Goal: Transaction & Acquisition: Purchase product/service

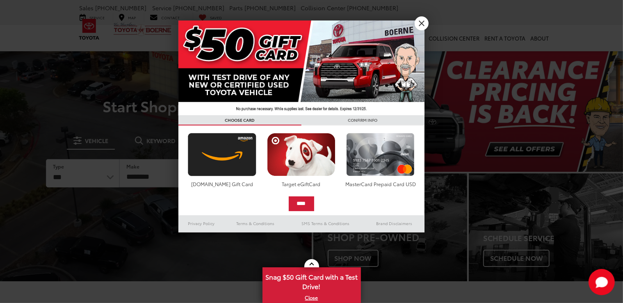
click at [419, 21] on link "X" at bounding box center [422, 23] width 14 height 14
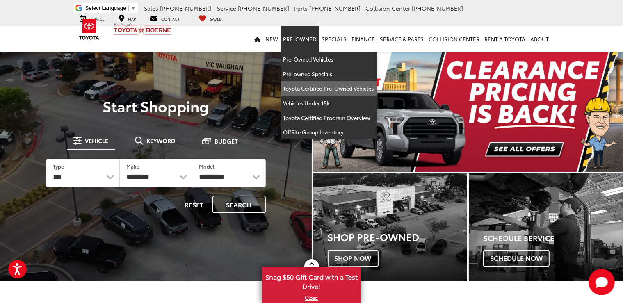
click at [317, 86] on link "Toyota Certified Pre-Owned Vehicles" at bounding box center [329, 88] width 96 height 15
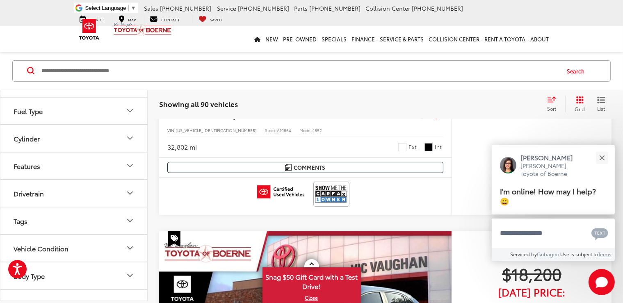
scroll to position [148, 0]
click at [80, 161] on button "Drivetrain" at bounding box center [74, 165] width 148 height 27
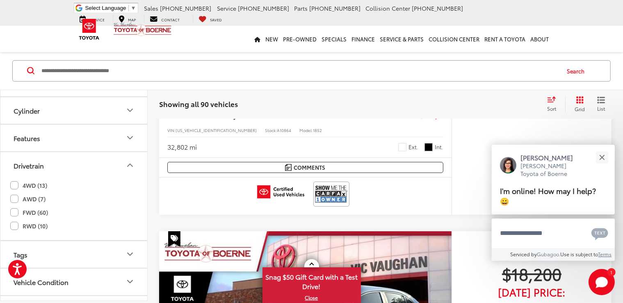
click at [17, 185] on label "4WD (13)" at bounding box center [28, 186] width 37 height 14
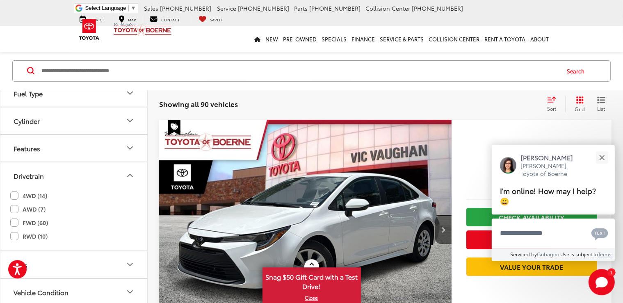
scroll to position [32, 0]
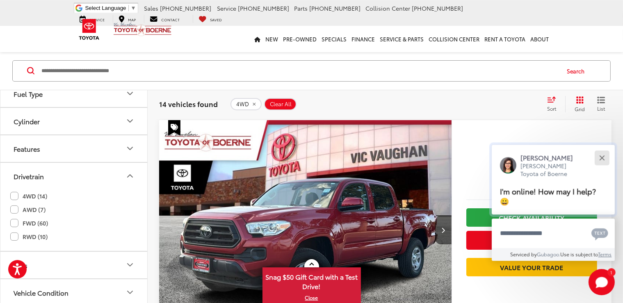
click at [601, 158] on button "Close" at bounding box center [602, 158] width 18 height 18
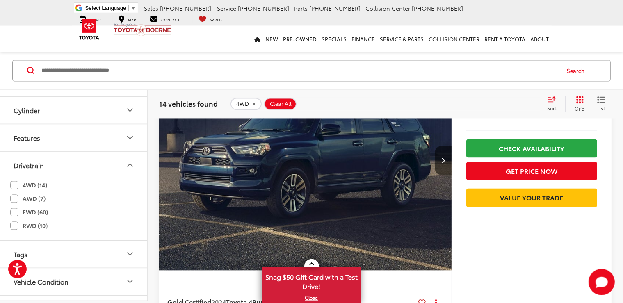
scroll to position [1591, 0]
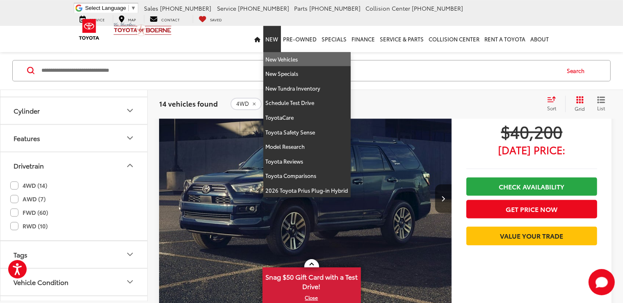
click at [283, 59] on link "New Vehicles" at bounding box center [306, 59] width 87 height 15
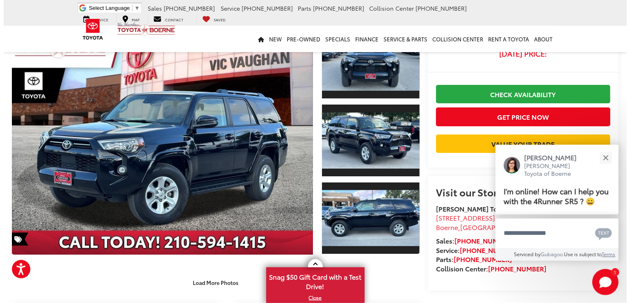
scroll to position [87, 0]
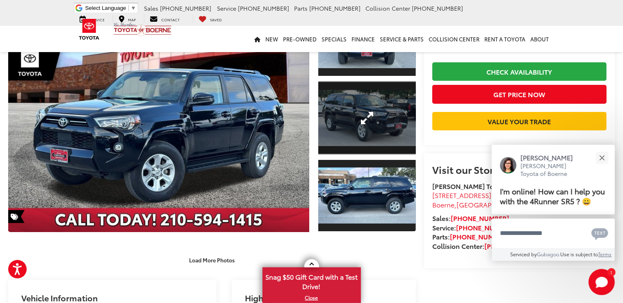
click at [386, 134] on link "Expand Photo 2" at bounding box center [367, 117] width 98 height 73
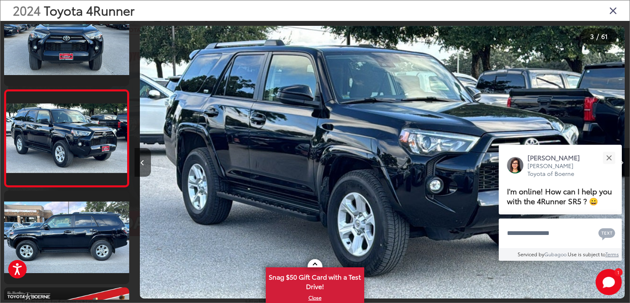
scroll to position [0, 990]
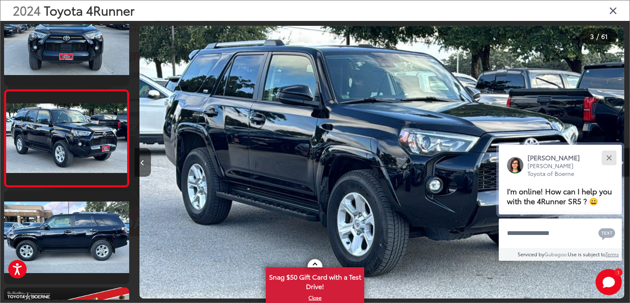
click at [608, 149] on button "Close" at bounding box center [609, 158] width 18 height 18
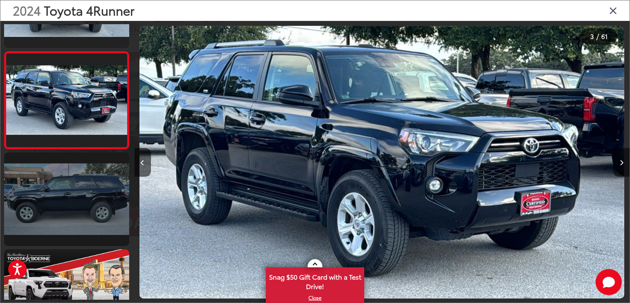
scroll to position [178, 0]
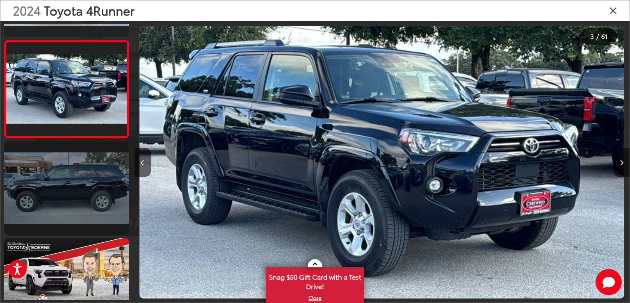
click at [87, 177] on link at bounding box center [66, 188] width 125 height 94
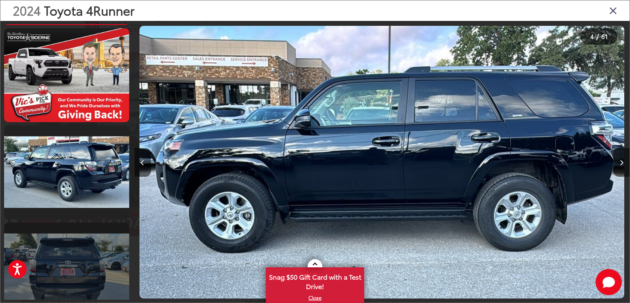
scroll to position [374, 0]
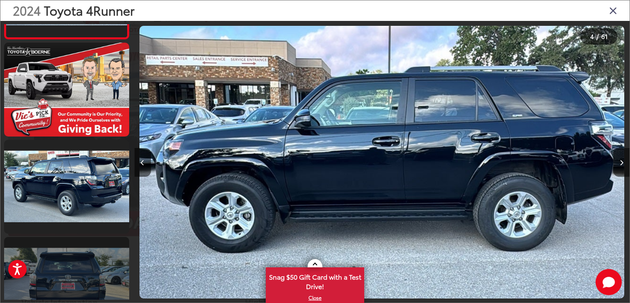
click at [102, 223] on link at bounding box center [66, 187] width 125 height 94
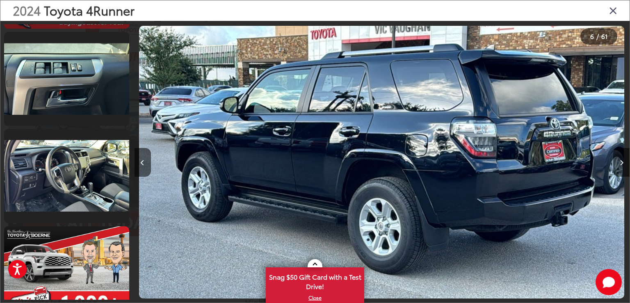
scroll to position [1601, 0]
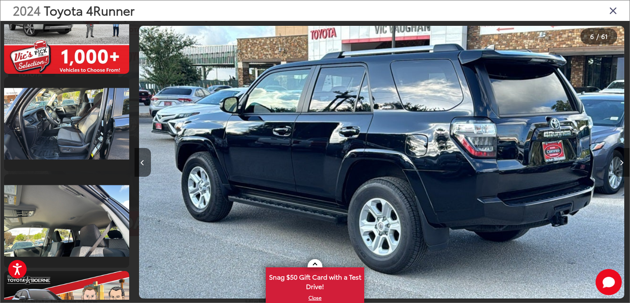
click at [94, 233] on link at bounding box center [66, 221] width 125 height 94
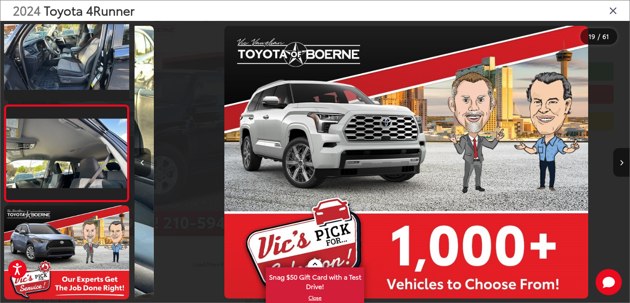
scroll to position [0, 0]
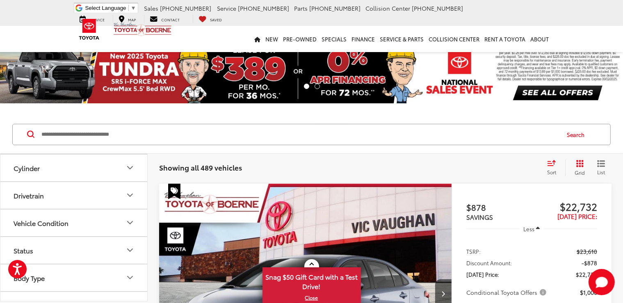
scroll to position [197, 0]
click at [79, 190] on button "Drivetrain" at bounding box center [74, 190] width 148 height 27
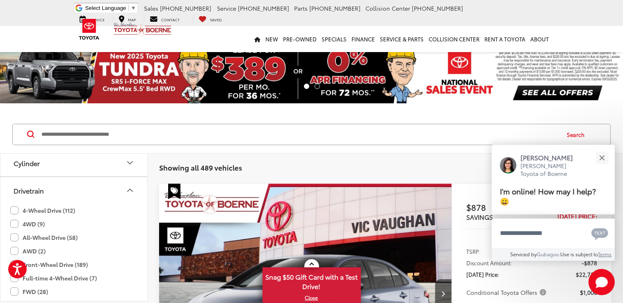
click at [13, 204] on label "4-Wheel Drive (112)" at bounding box center [42, 211] width 65 height 14
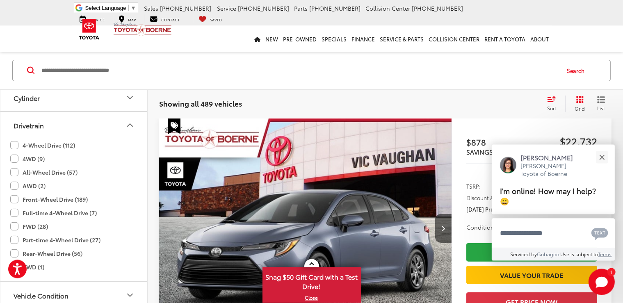
scroll to position [64, 0]
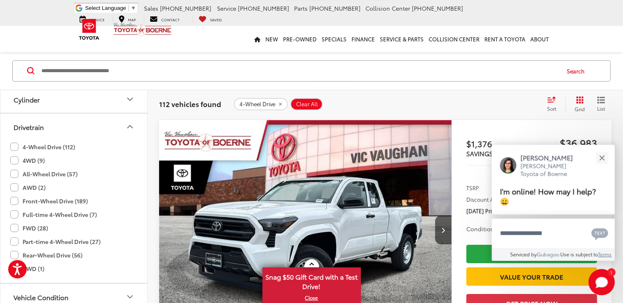
click at [14, 159] on label "4WD (9)" at bounding box center [27, 161] width 34 height 14
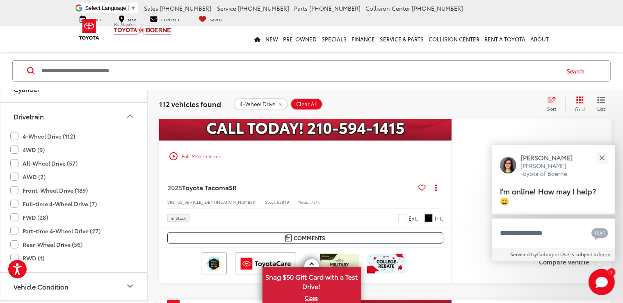
scroll to position [197, 0]
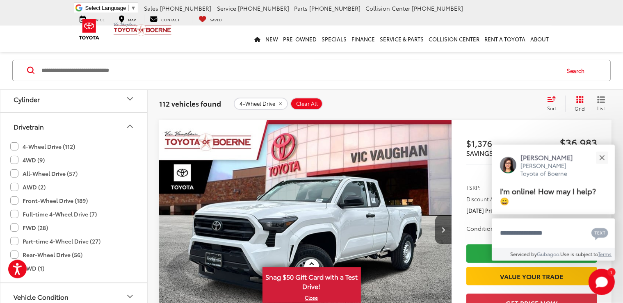
scroll to position [64, 0]
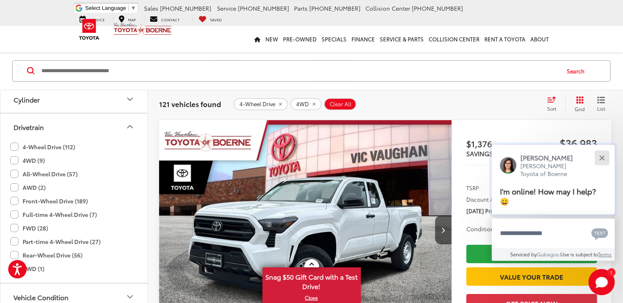
click at [601, 156] on div "Close" at bounding box center [601, 157] width 5 height 5
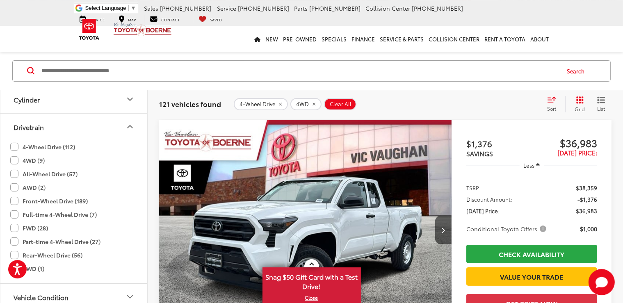
click at [552, 103] on div "Sort" at bounding box center [554, 104] width 22 height 16
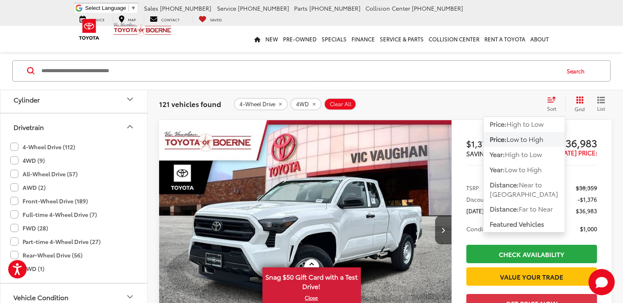
click at [548, 100] on icon "Select sort value" at bounding box center [551, 99] width 9 height 6
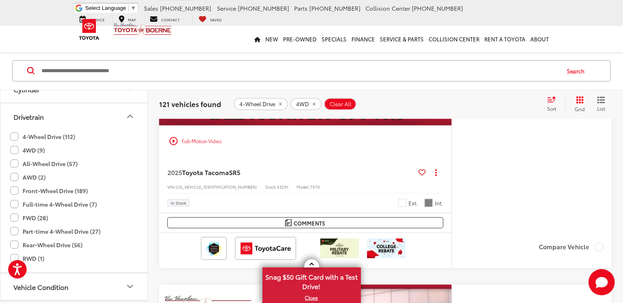
scroll to position [670, 0]
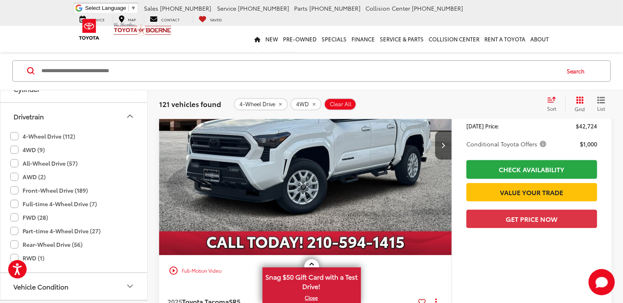
scroll to position [2402, 0]
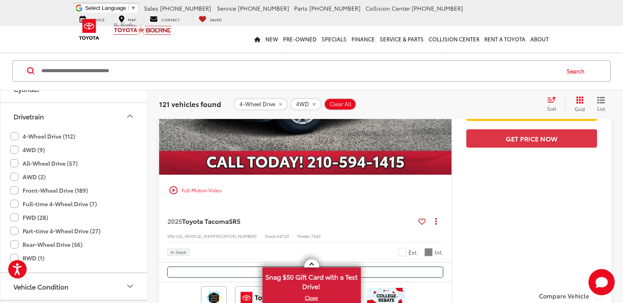
scroll to position [2445, 0]
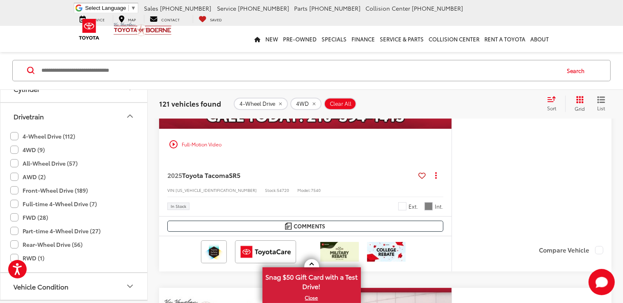
scroll to position [2532, 0]
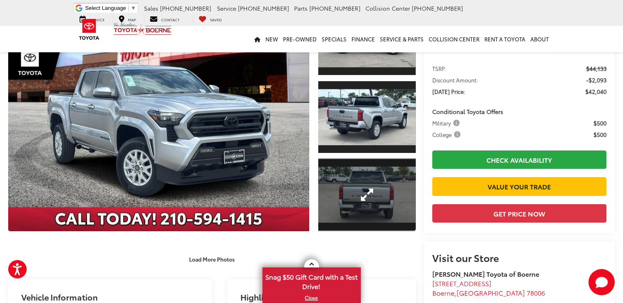
scroll to position [87, 0]
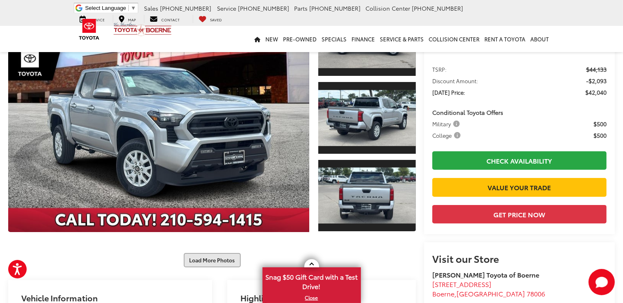
click at [211, 261] on button "Load More Photos" at bounding box center [212, 260] width 57 height 14
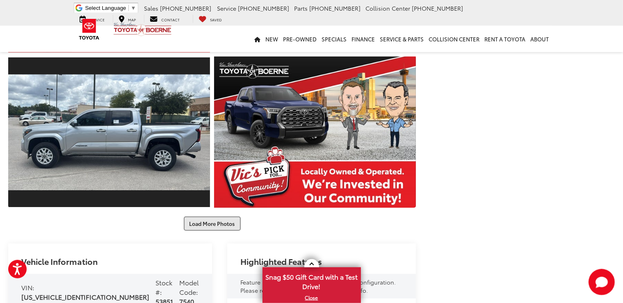
scroll to position [433, 0]
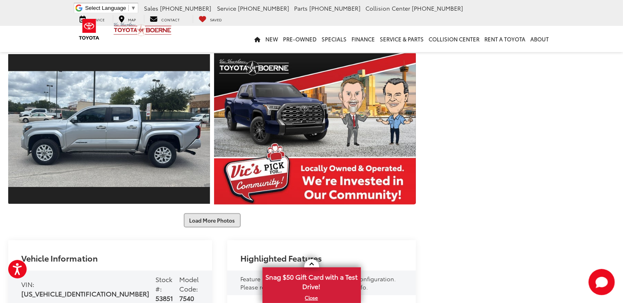
click at [220, 225] on button "Load More Photos" at bounding box center [212, 220] width 57 height 14
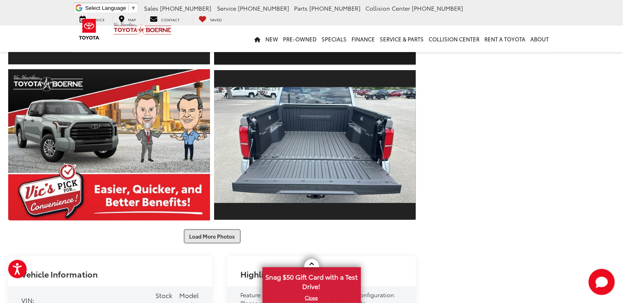
scroll to position [736, 0]
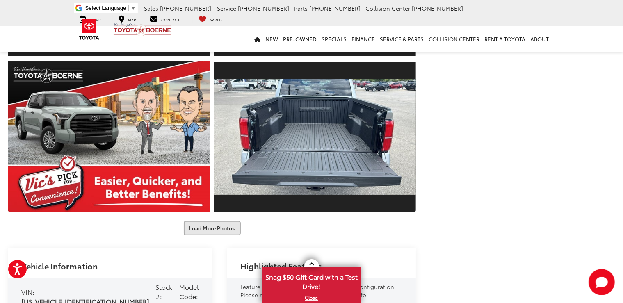
click at [207, 230] on button "Load More Photos" at bounding box center [212, 228] width 57 height 14
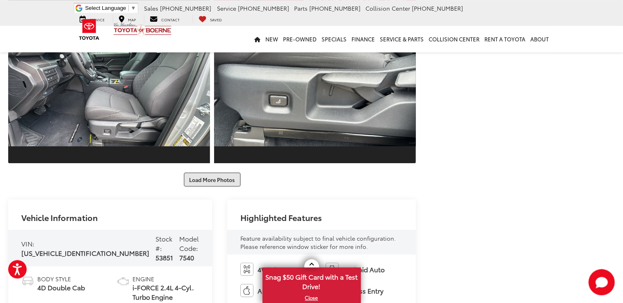
scroll to position [1126, 0]
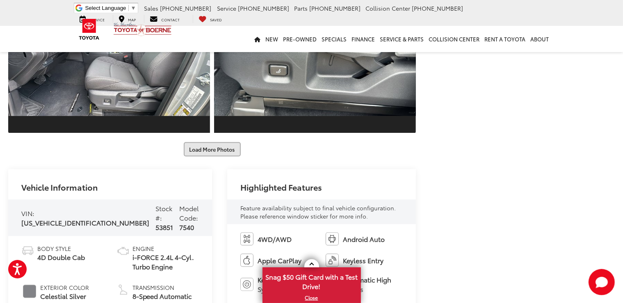
click at [221, 152] on button "Load More Photos" at bounding box center [212, 149] width 57 height 14
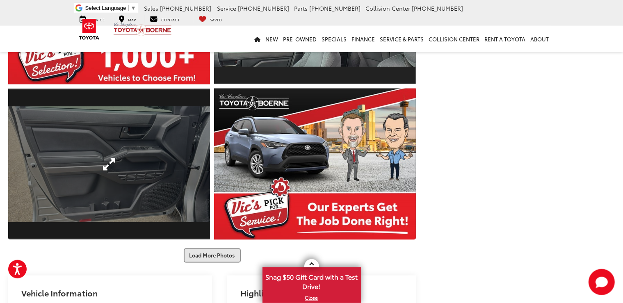
scroll to position [1342, 0]
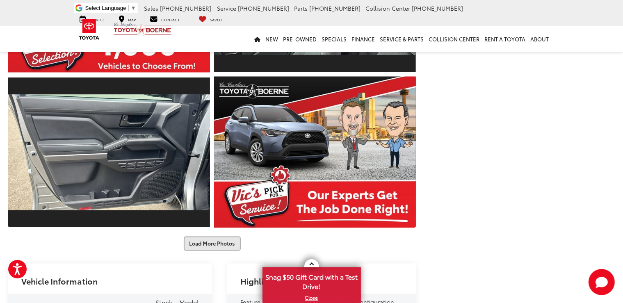
click at [235, 237] on button "Load More Photos" at bounding box center [212, 244] width 57 height 14
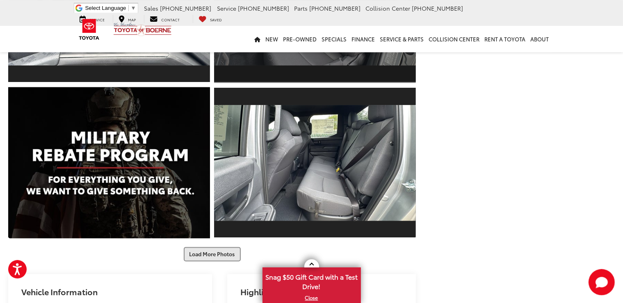
scroll to position [1645, 0]
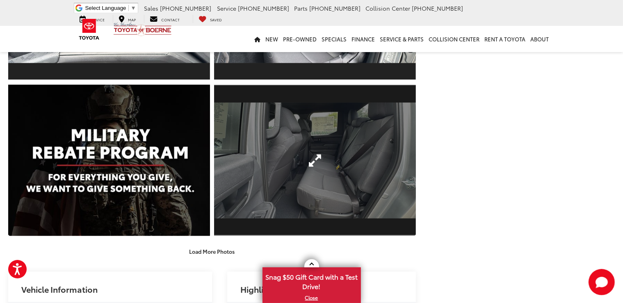
click at [294, 171] on link "Expand Photo 23" at bounding box center [315, 159] width 202 height 151
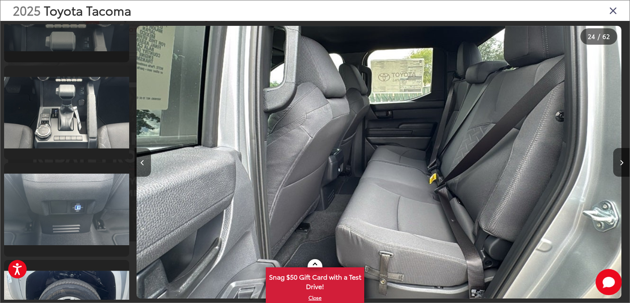
scroll to position [3545, 0]
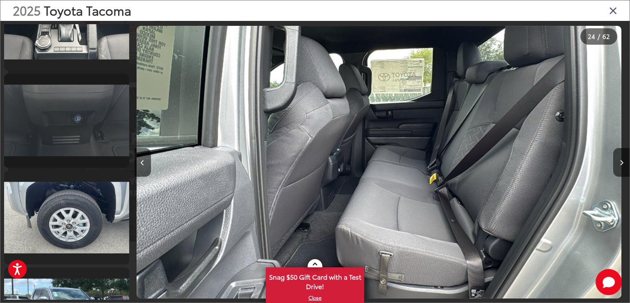
click at [98, 137] on link at bounding box center [66, 121] width 125 height 94
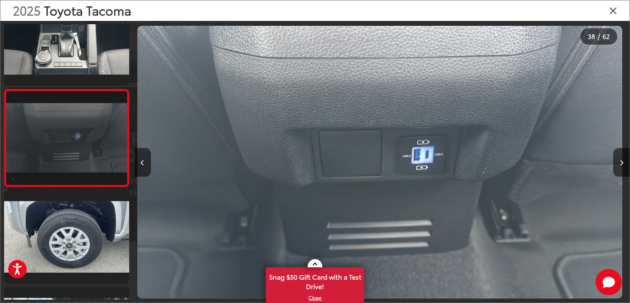
scroll to position [0, 0]
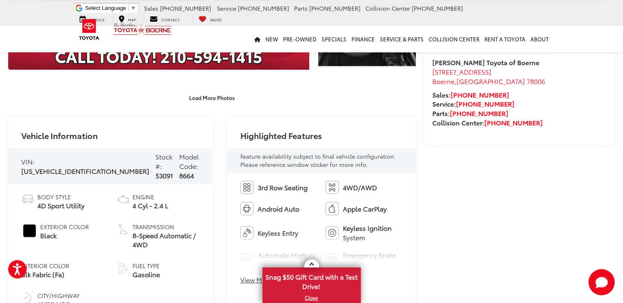
scroll to position [217, 0]
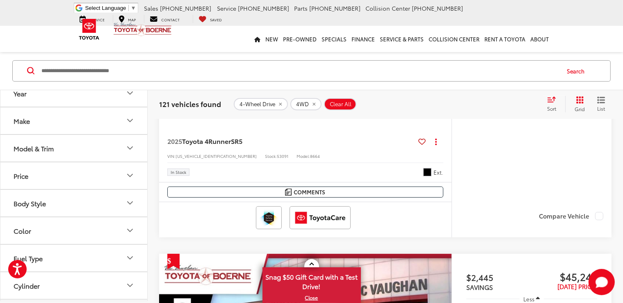
scroll to position [3278, 0]
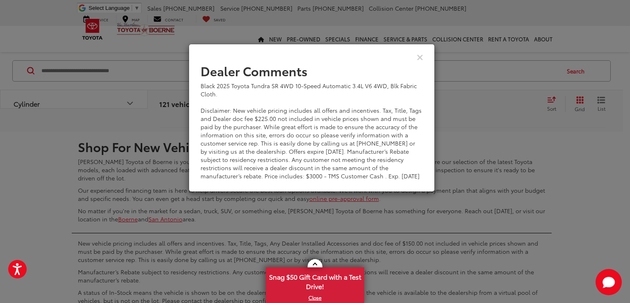
click at [423, 55] on div "View Comments" at bounding box center [312, 57] width 246 height 32
click at [422, 57] on icon "Close" at bounding box center [420, 56] width 7 height 9
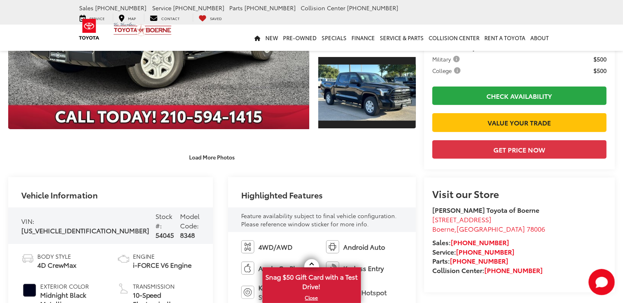
scroll to position [189, 0]
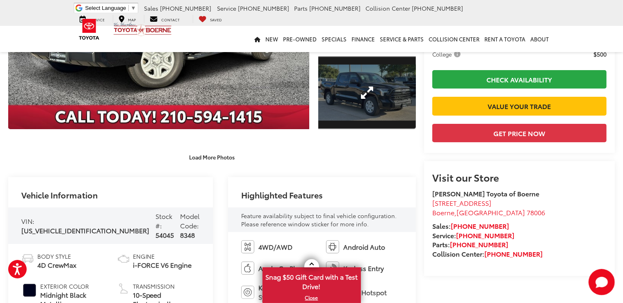
click at [395, 88] on link "Expand Photo 3" at bounding box center [367, 92] width 98 height 73
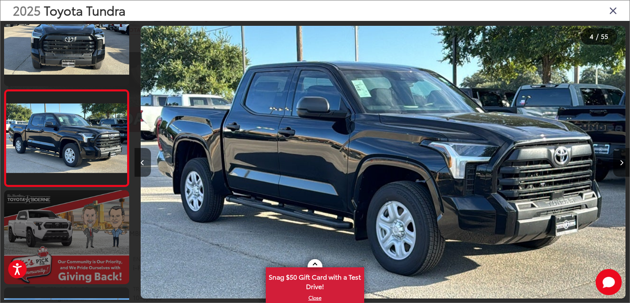
scroll to position [0, 1485]
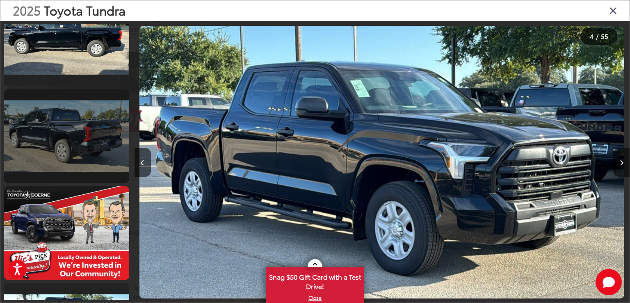
click at [88, 143] on link at bounding box center [66, 136] width 125 height 94
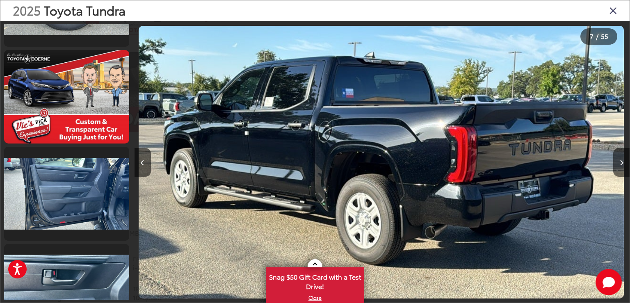
scroll to position [1304, 0]
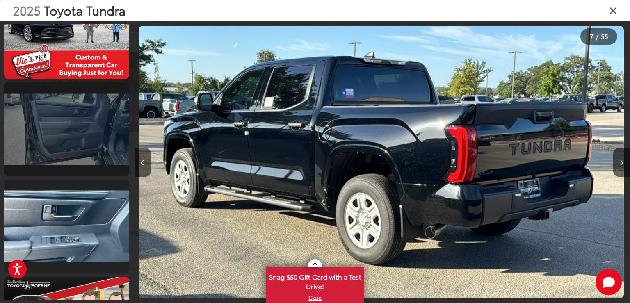
click at [94, 144] on link at bounding box center [66, 129] width 125 height 94
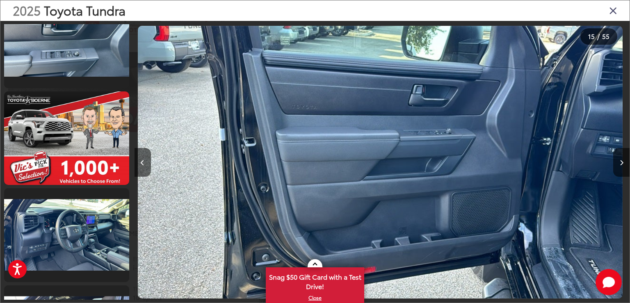
scroll to position [1491, 0]
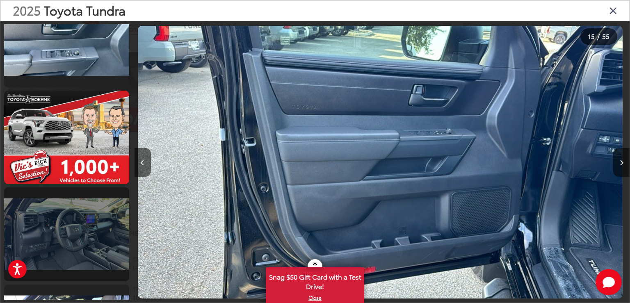
click at [106, 246] on link at bounding box center [66, 234] width 125 height 94
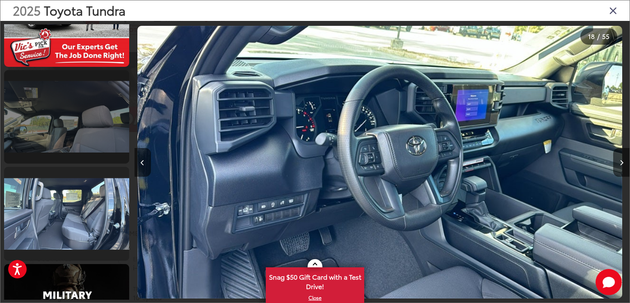
scroll to position [0, 0]
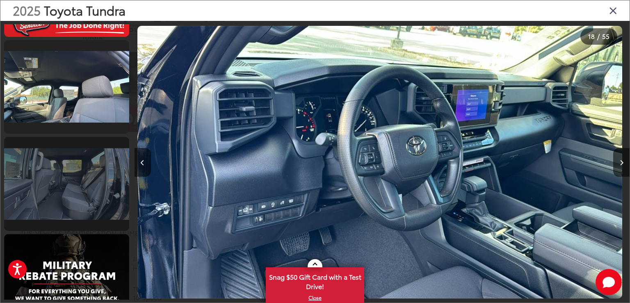
click at [82, 190] on link at bounding box center [66, 184] width 125 height 94
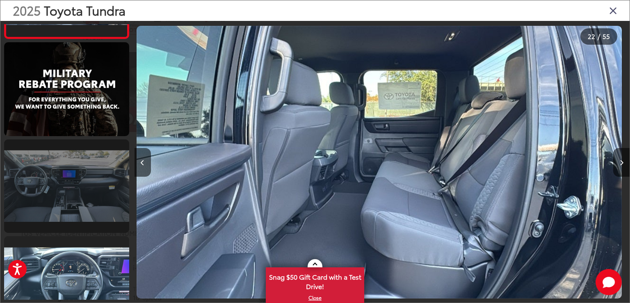
click at [102, 185] on link at bounding box center [66, 186] width 125 height 94
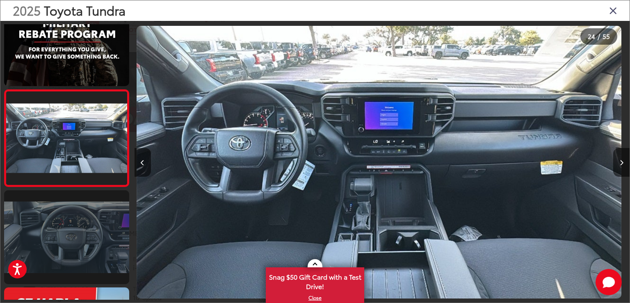
click at [105, 249] on link at bounding box center [66, 237] width 125 height 94
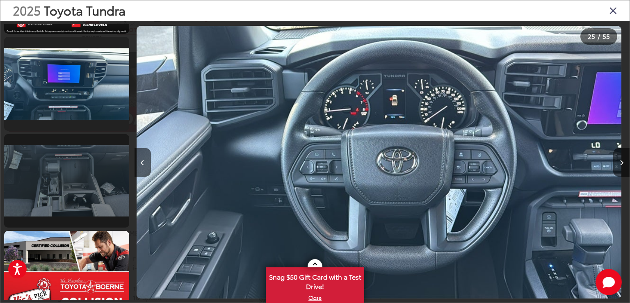
click at [93, 180] on link at bounding box center [66, 181] width 125 height 94
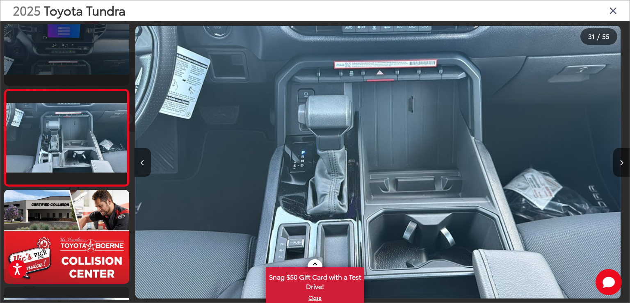
click at [83, 59] on link at bounding box center [66, 39] width 125 height 94
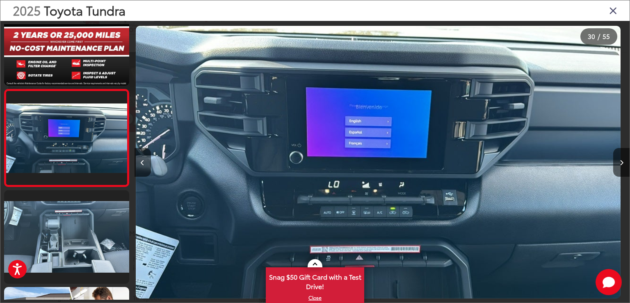
click at [616, 10] on icon "Close gallery" at bounding box center [613, 10] width 8 height 11
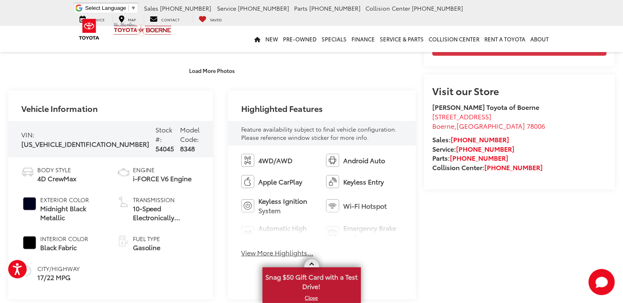
click at [312, 301] on link "X" at bounding box center [311, 297] width 97 height 9
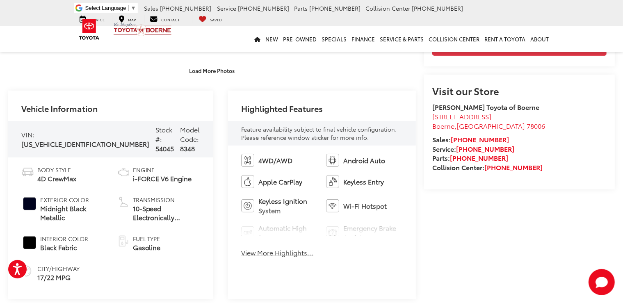
click at [275, 253] on button "View More Highlights..." at bounding box center [277, 252] width 72 height 9
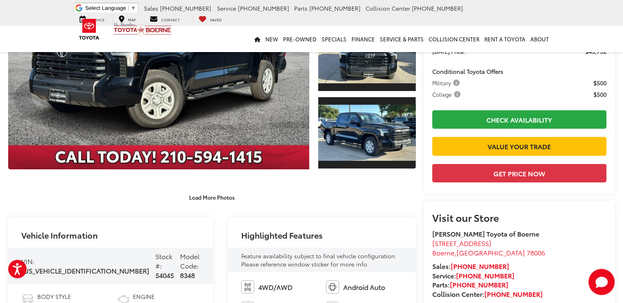
scroll to position [87, 0]
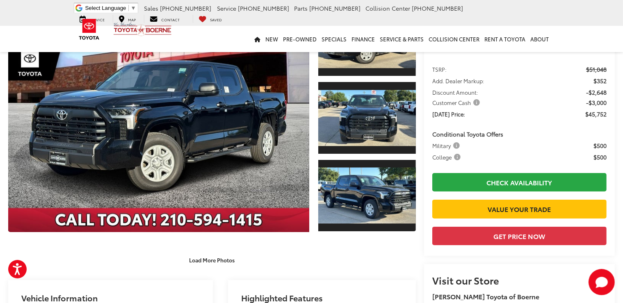
click at [432, 223] on capital-one-entry-button at bounding box center [432, 223] width 0 height 0
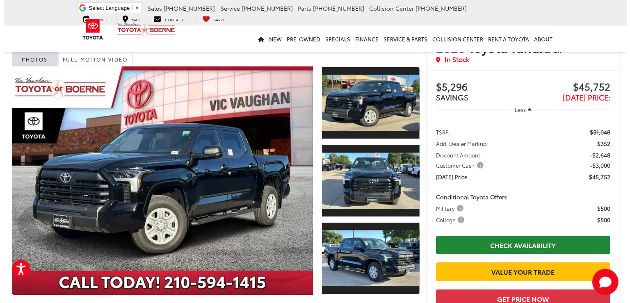
scroll to position [43, 0]
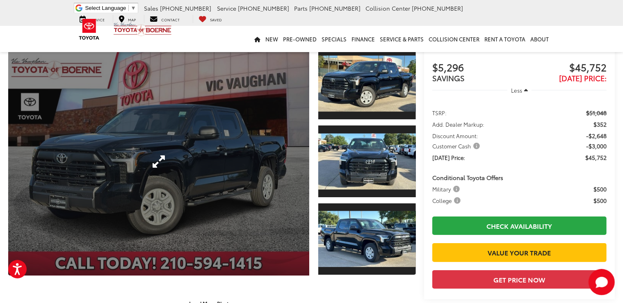
click at [216, 151] on link "Expand Photo 0" at bounding box center [158, 161] width 301 height 228
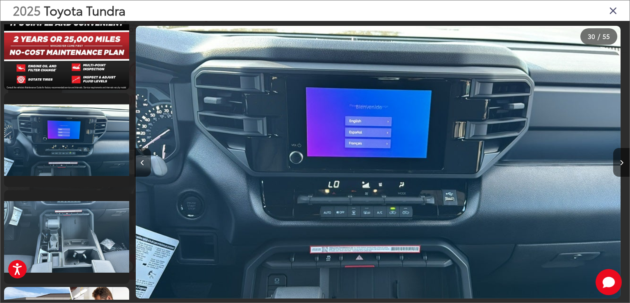
scroll to position [0, 0]
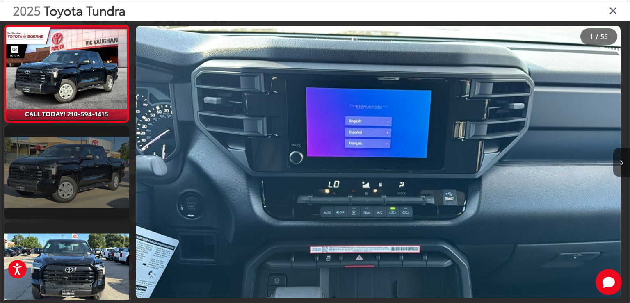
click at [71, 178] on link at bounding box center [66, 173] width 125 height 94
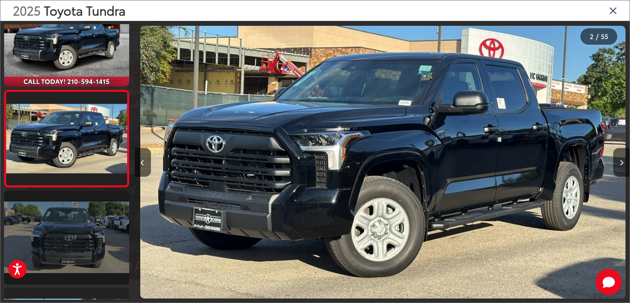
scroll to position [32, 0]
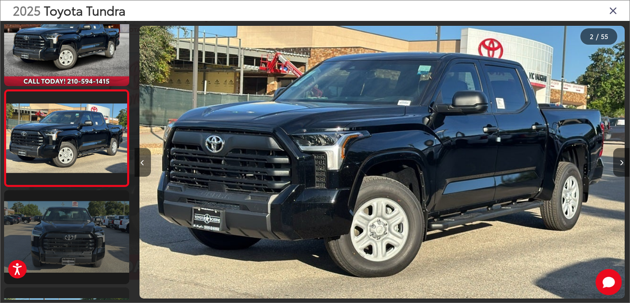
click at [78, 233] on link at bounding box center [66, 237] width 125 height 94
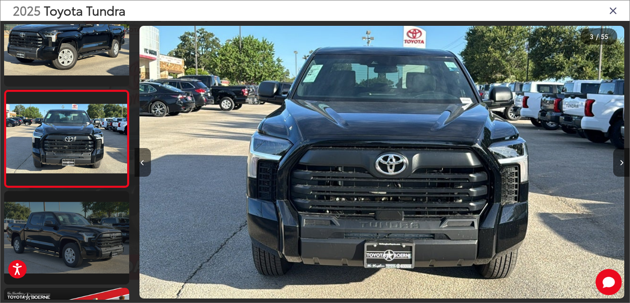
scroll to position [129, 0]
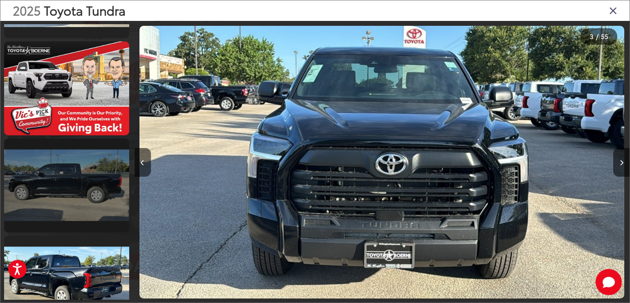
click at [85, 189] on link at bounding box center [66, 186] width 125 height 94
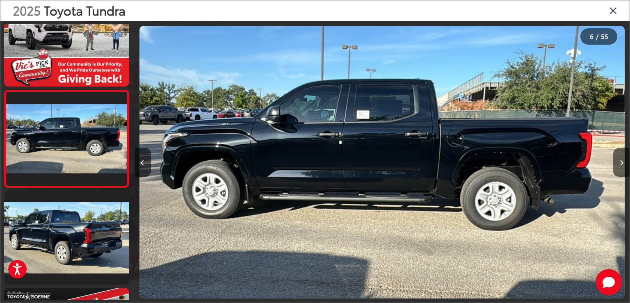
scroll to position [0, 2476]
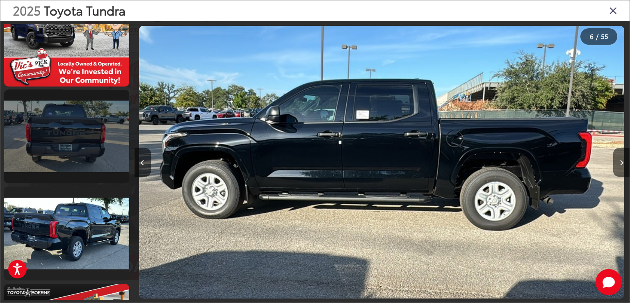
click at [97, 157] on link at bounding box center [66, 137] width 125 height 94
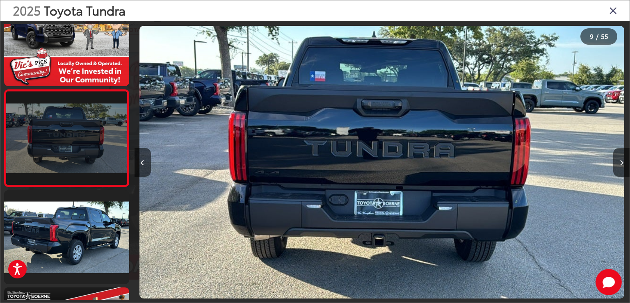
scroll to position [0, 3961]
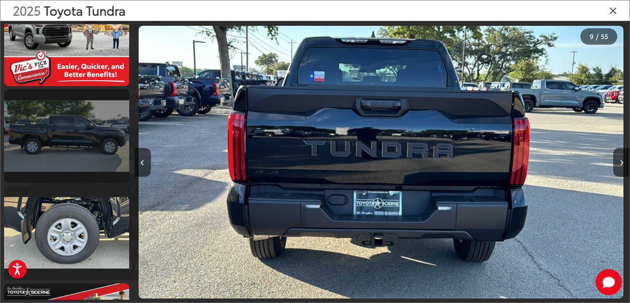
click at [98, 149] on link at bounding box center [66, 136] width 125 height 94
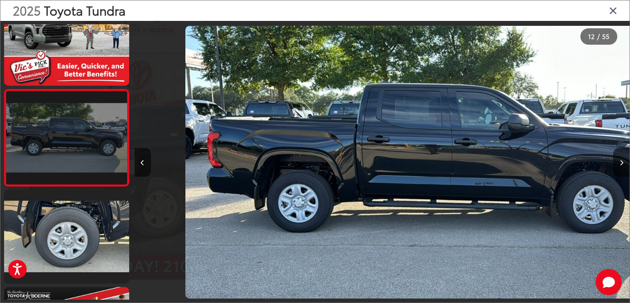
scroll to position [1002, 0]
